Goal: Task Accomplishment & Management: Manage account settings

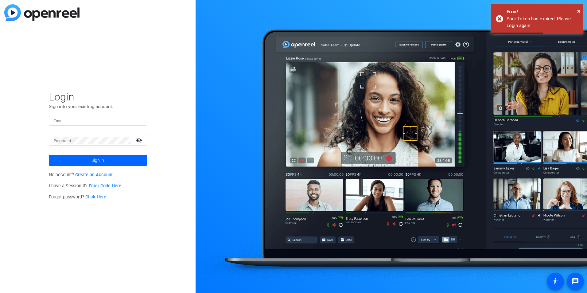
click at [90, 124] on input "Email" at bounding box center [98, 120] width 88 height 7
type input "[PERSON_NAME][EMAIL_ADDRESS][PERSON_NAME][DOMAIN_NAME]"
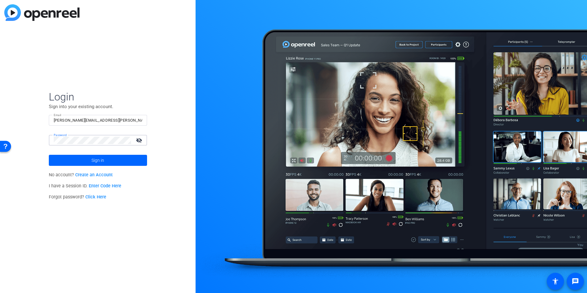
click at [49, 155] on button "Sign in" at bounding box center [98, 160] width 98 height 11
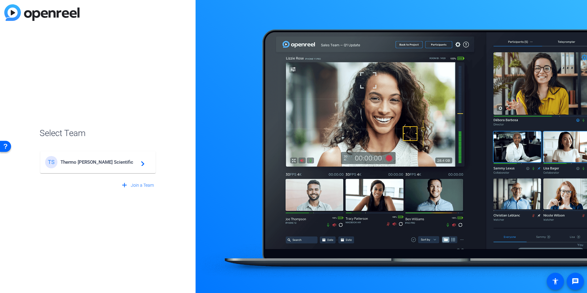
click at [105, 170] on mat-card-content "TS Thermo Fisher Scientific navigate_next" at bounding box center [97, 162] width 115 height 22
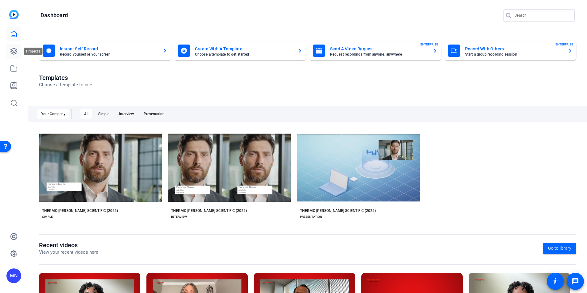
click at [11, 48] on icon at bounding box center [13, 51] width 7 height 7
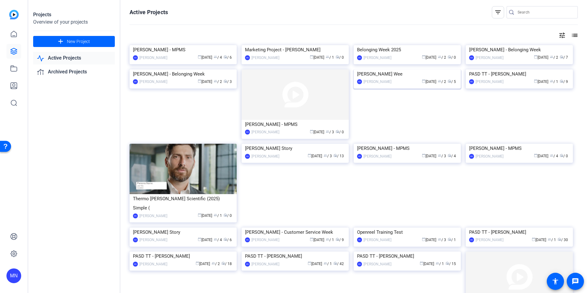
click at [420, 69] on img at bounding box center [407, 69] width 107 height 0
click at [392, 45] on img at bounding box center [407, 45] width 107 height 0
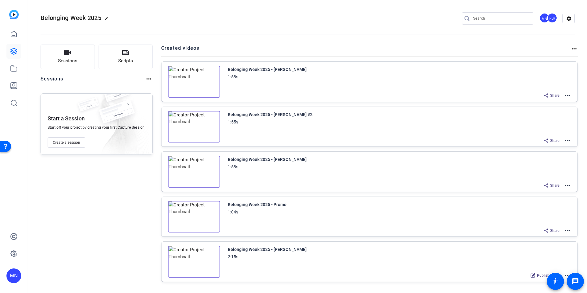
click at [567, 95] on mat-icon "more_horiz" at bounding box center [567, 95] width 7 height 7
click at [553, 116] on span "Duplicate in new Project" at bounding box center [541, 117] width 43 height 7
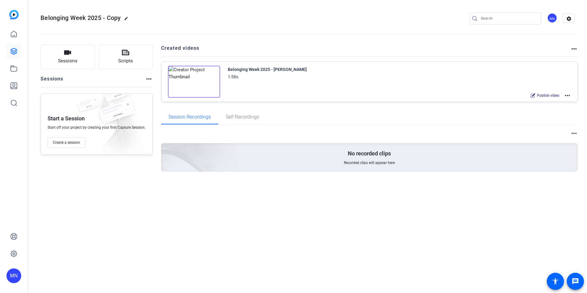
click at [127, 19] on mat-icon "edit" at bounding box center [127, 19] width 7 height 7
drag, startPoint x: 73, startPoint y: 17, endPoint x: 17, endPoint y: 15, distance: 56.8
click at [15, 17] on mat-sidenav-container "MN Belonging Week 2025 - Copy check_circle clear MN settings Sessions Scripts S…" at bounding box center [293, 146] width 587 height 293
type input "World Pharmacist Day 2025"
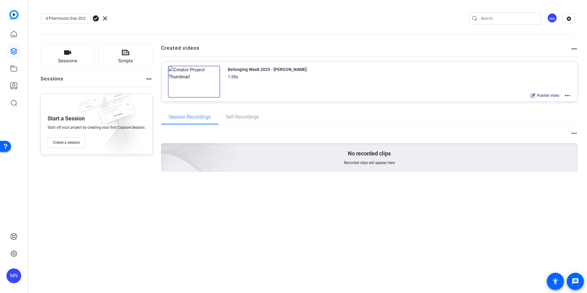
click at [94, 20] on span "check_circle" at bounding box center [95, 18] width 7 height 7
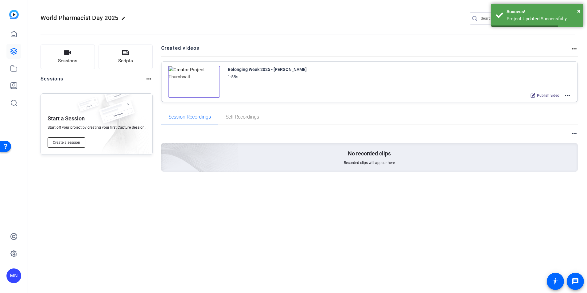
click at [77, 145] on span "Create a session" at bounding box center [66, 142] width 27 height 5
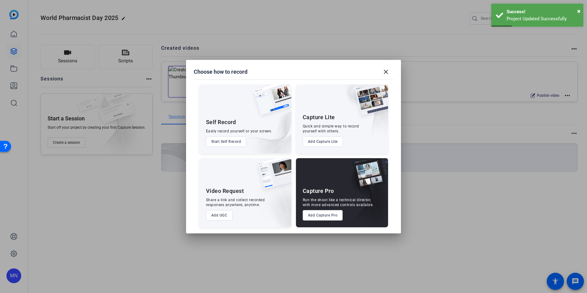
click at [316, 215] on button "Add Capture Pro" at bounding box center [323, 215] width 40 height 10
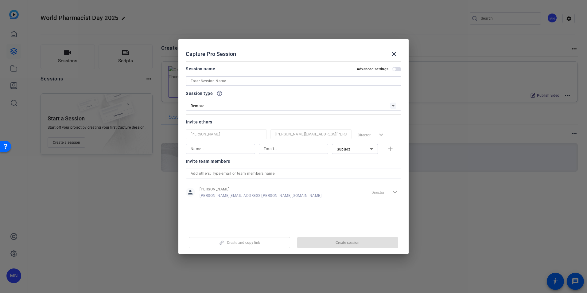
click at [295, 83] on input at bounding box center [294, 80] width 206 height 7
paste input "Tangela Battle"
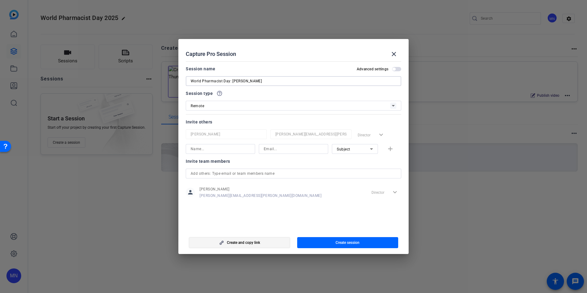
type input "World Pharmacist Day: Tangela Battle"
click at [273, 245] on span "button" at bounding box center [239, 242] width 101 height 15
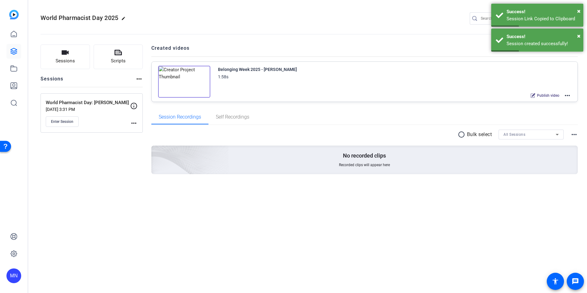
click at [134, 121] on mat-icon "more_horiz" at bounding box center [133, 122] width 7 height 7
click at [141, 132] on span "Edit Session" at bounding box center [149, 131] width 28 height 7
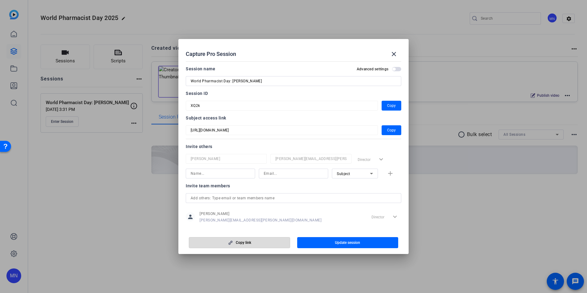
click at [258, 241] on span "button" at bounding box center [239, 242] width 101 height 15
click at [391, 106] on span "Copy" at bounding box center [391, 105] width 9 height 7
click at [388, 130] on span "Copy" at bounding box center [391, 129] width 9 height 7
click at [396, 54] on mat-icon "close" at bounding box center [393, 53] width 7 height 7
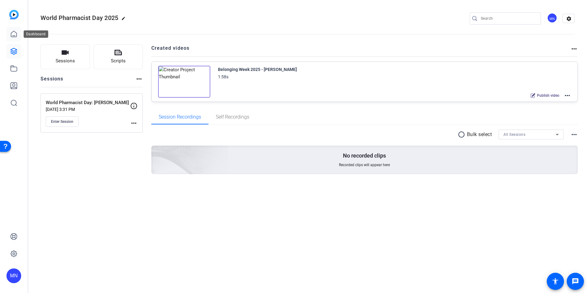
click at [17, 35] on icon at bounding box center [14, 34] width 6 height 6
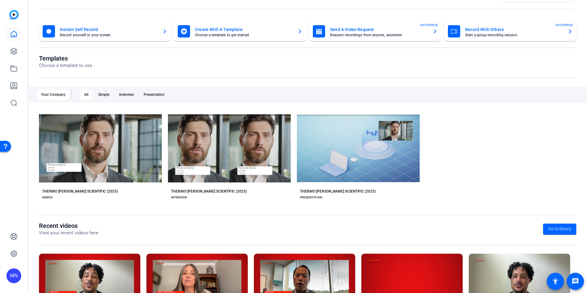
scroll to position [70, 0]
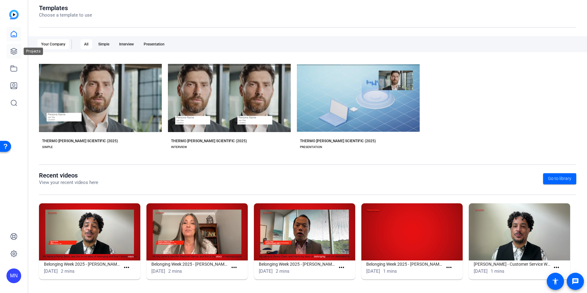
click at [16, 46] on link at bounding box center [13, 51] width 15 height 15
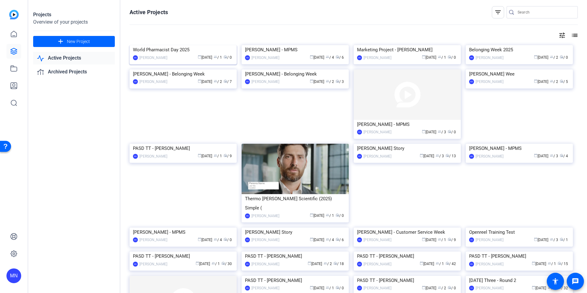
click at [200, 45] on img at bounding box center [183, 45] width 107 height 0
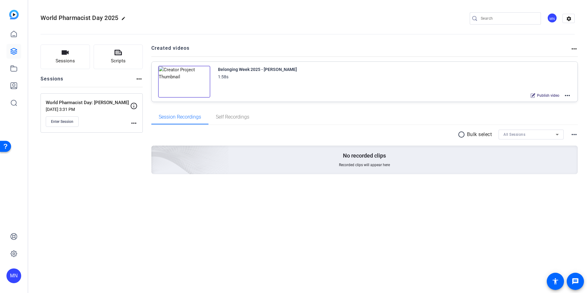
click at [186, 68] on img at bounding box center [184, 82] width 52 height 32
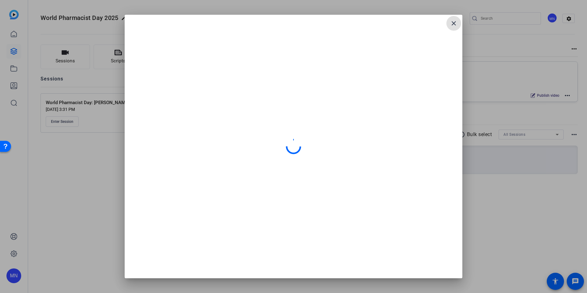
click at [456, 26] on mat-icon "close" at bounding box center [453, 23] width 7 height 7
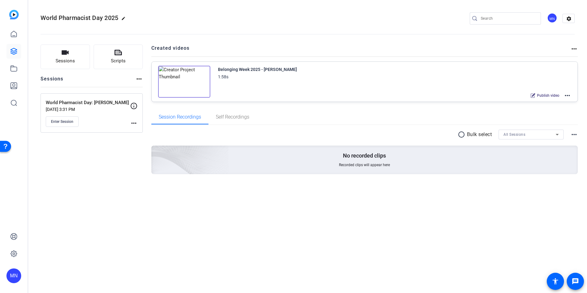
click at [571, 98] on div "Belonging Week 2025 - Jennifer Paetzold-Garcia 1:58s Publish video more_horiz" at bounding box center [365, 82] width 426 height 40
click at [570, 95] on mat-icon "more_horiz" at bounding box center [567, 95] width 7 height 7
click at [558, 100] on span "Edit in Creator" at bounding box center [544, 102] width 43 height 7
click at [566, 95] on mat-icon "more_horiz" at bounding box center [567, 95] width 7 height 7
click at [554, 106] on span "Edit in Creator" at bounding box center [544, 102] width 43 height 7
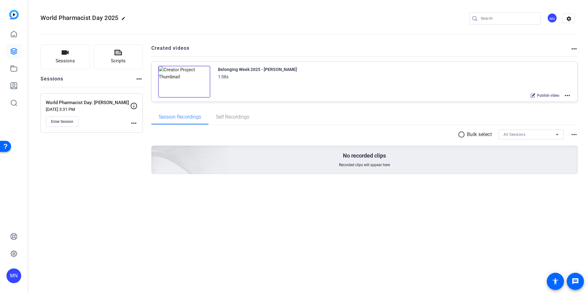
click at [234, 70] on div "Belonging Week 2025 - [PERSON_NAME]" at bounding box center [257, 69] width 79 height 7
click at [244, 75] on div "1:58s" at bounding box center [257, 76] width 79 height 7
click at [211, 72] on div "Belonging Week 2025 - Jennifer Paetzold-Garcia 1:58s Publish video more_horiz" at bounding box center [390, 76] width 361 height 20
click at [205, 72] on img at bounding box center [184, 82] width 52 height 32
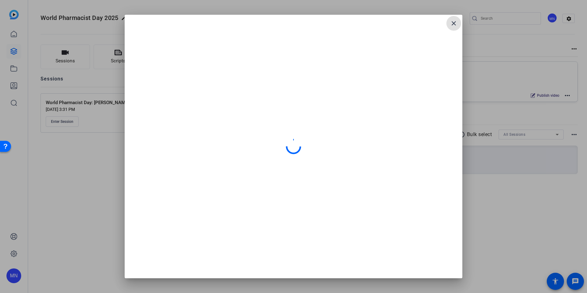
click at [454, 26] on mat-icon "close" at bounding box center [453, 23] width 7 height 7
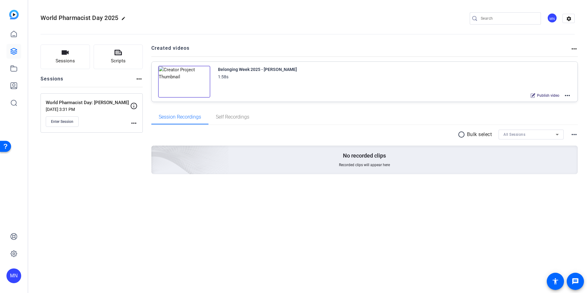
click at [567, 93] on mat-icon "more_horiz" at bounding box center [567, 95] width 7 height 7
click at [563, 109] on span "Duplicate here" at bounding box center [544, 110] width 43 height 7
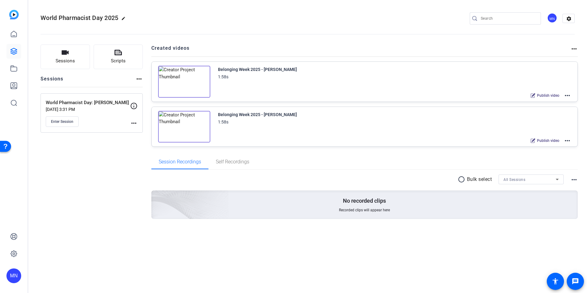
click at [566, 94] on mat-icon "more_horiz" at bounding box center [567, 95] width 7 height 7
click at [554, 102] on span "Edit in Creator" at bounding box center [544, 102] width 43 height 7
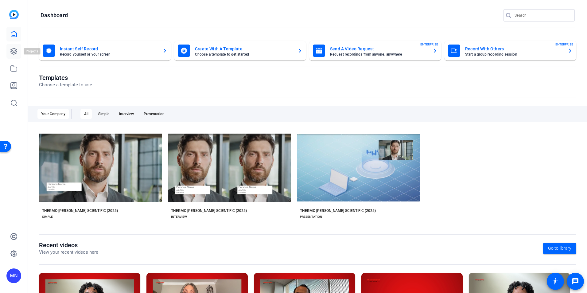
click at [14, 47] on link at bounding box center [13, 51] width 15 height 15
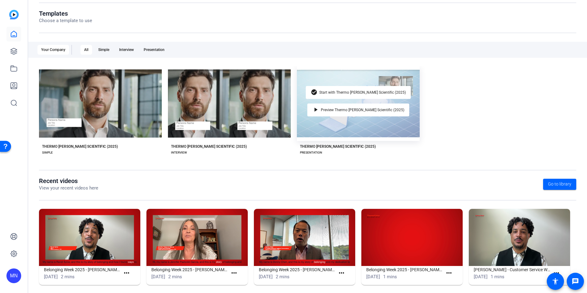
scroll to position [70, 0]
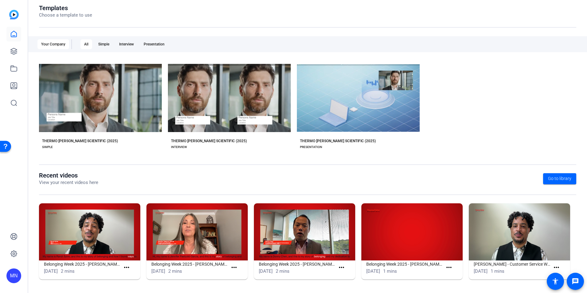
click at [206, 219] on img at bounding box center [196, 231] width 101 height 57
click at [204, 229] on img at bounding box center [196, 231] width 101 height 57
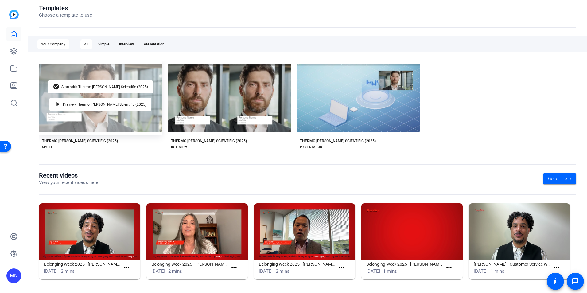
click at [156, 92] on div "check_circle Start with Thermo Fisher Scientific (2025) play_arrow Preview Ther…" at bounding box center [100, 97] width 123 height 75
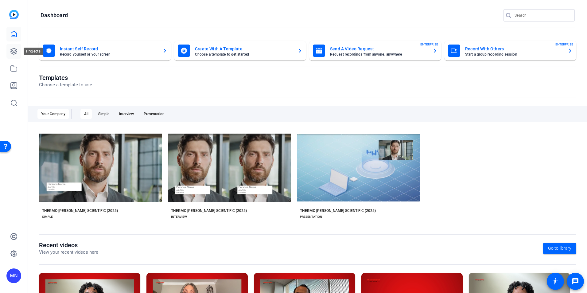
click at [14, 50] on icon at bounding box center [13, 51] width 7 height 7
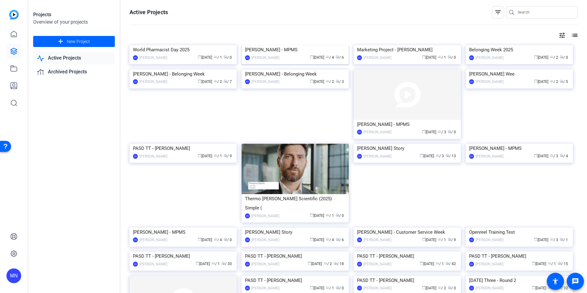
click at [273, 45] on img at bounding box center [295, 45] width 107 height 0
click at [150, 45] on img at bounding box center [183, 45] width 107 height 0
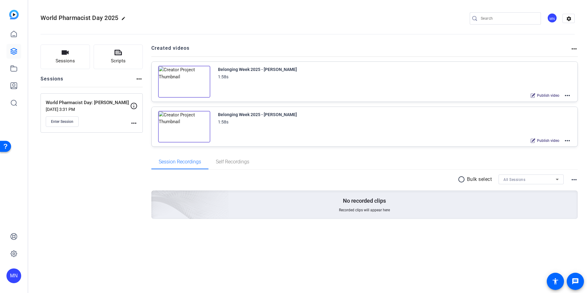
click at [565, 96] on mat-icon "more_horiz" at bounding box center [567, 95] width 7 height 7
click at [549, 103] on span "Edit in Creator" at bounding box center [544, 102] width 43 height 7
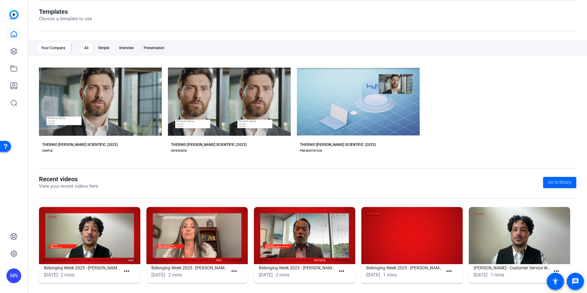
scroll to position [70, 0]
